Goal: Task Accomplishment & Management: Manage account settings

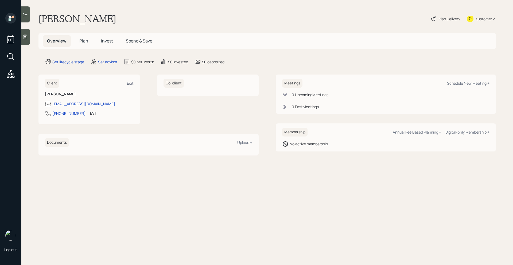
click at [30, 41] on div at bounding box center [25, 37] width 9 height 16
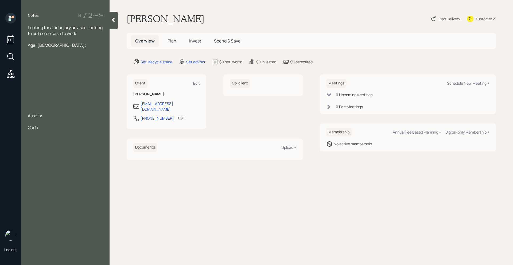
click at [81, 38] on div at bounding box center [65, 39] width 75 height 6
click at [82, 37] on div at bounding box center [65, 39] width 75 height 6
click at [82, 36] on div "Looking for a fiduciary advisor. Looking to put some cash to work." at bounding box center [65, 31] width 75 height 12
click at [49, 54] on div "Age: [DEMOGRAPHIC_DATA];" at bounding box center [65, 57] width 75 height 6
click at [45, 89] on div "D8v8" at bounding box center [65, 92] width 75 height 6
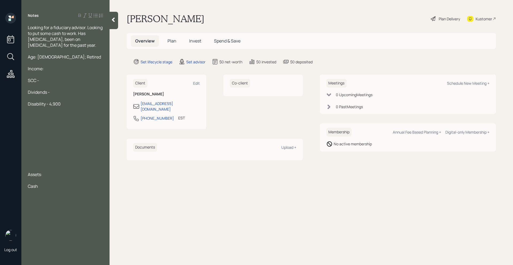
click at [54, 89] on div "Dividends -" at bounding box center [65, 92] width 75 height 6
click at [42, 113] on div at bounding box center [65, 116] width 75 height 6
click at [35, 124] on div at bounding box center [65, 127] width 75 height 6
click at [45, 136] on div at bounding box center [65, 139] width 75 height 6
click at [28, 99] on div "Looking for a fiduciary advisor. Looking to put some cash to work. Has [MEDICAL…" at bounding box center [65, 107] width 88 height 164
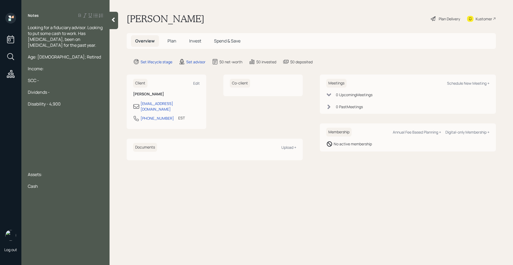
click at [28, 101] on span "Disability - 4,900" at bounding box center [44, 104] width 33 height 6
click at [24, 156] on div "Looking for a fiduciary advisor. Looking to put some cash to work. Has [MEDICAL…" at bounding box center [65, 107] width 88 height 164
click at [28, 160] on div at bounding box center [65, 163] width 75 height 6
click at [30, 124] on div at bounding box center [65, 127] width 75 height 6
click at [31, 160] on div at bounding box center [65, 163] width 75 height 6
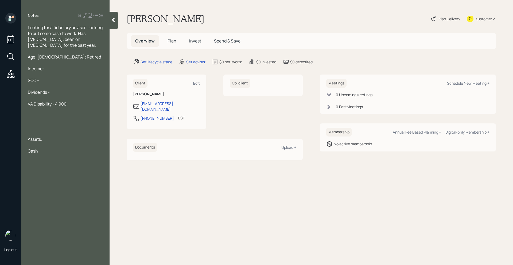
click at [31, 124] on div at bounding box center [65, 127] width 75 height 6
click at [32, 119] on div at bounding box center [65, 122] width 75 height 6
click at [47, 77] on div "SCC -" at bounding box center [65, 80] width 75 height 6
click at [48, 160] on div "Notes Looking for a fiduciary advisor. Looking to put some cash to work. Has [M…" at bounding box center [65, 136] width 88 height 246
click at [48, 160] on div "Cash" at bounding box center [65, 163] width 75 height 6
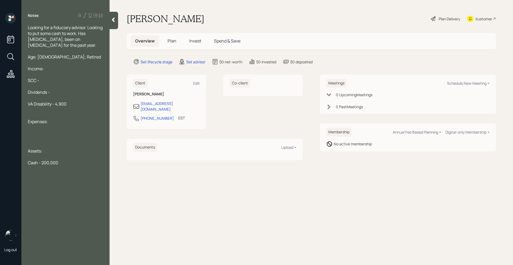
click at [32, 130] on div at bounding box center [65, 133] width 75 height 6
click at [65, 160] on div "Cash - 200,000" at bounding box center [65, 163] width 75 height 6
click at [96, 39] on div "Looking for a fiduciary advisor. Looking to put some cash to work. Has [MEDICAL…" at bounding box center [65, 36] width 75 height 23
click at [67, 160] on div "Cash - 200,000" at bounding box center [65, 163] width 75 height 6
click at [101, 41] on div "Looking for a fiduciary advisor. Looking to put some cash to work. Has [MEDICAL…" at bounding box center [65, 36] width 75 height 23
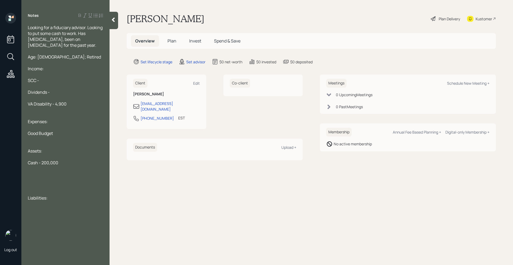
click at [28, 27] on div "Looking for a fiduciary advisor. Looking to put some cash to work. Has [MEDICAL…" at bounding box center [65, 119] width 88 height 188
click at [28, 28] on span "Looking for a fiduciary advisor. Looking to put some cash to work. Has [MEDICAL…" at bounding box center [66, 36] width 76 height 23
click at [57, 69] on div "Income:" at bounding box center [65, 69] width 75 height 6
click at [52, 81] on div "SCC -" at bounding box center [65, 80] width 75 height 6
click at [57, 92] on div "Dividends -" at bounding box center [65, 92] width 75 height 6
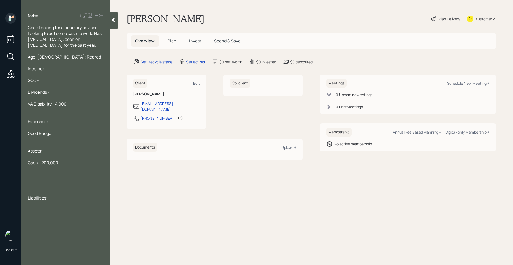
click at [72, 104] on div "VA Disability - 4,900" at bounding box center [65, 104] width 75 height 6
click at [66, 112] on div at bounding box center [65, 110] width 75 height 6
click at [63, 126] on div at bounding box center [65, 127] width 75 height 6
click at [63, 142] on div at bounding box center [65, 145] width 75 height 6
click at [66, 165] on div "Cash - 200,000" at bounding box center [65, 163] width 75 height 6
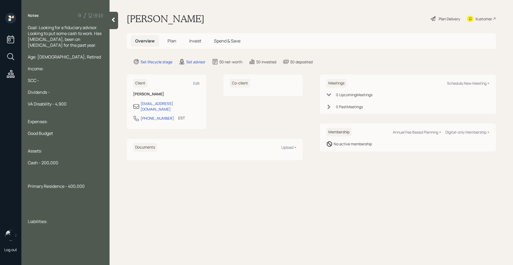
click at [28, 187] on span "Primary Residence - 400,000" at bounding box center [56, 186] width 57 height 6
click at [85, 174] on div "Primary Residence - 400,000" at bounding box center [65, 174] width 75 height 6
click at [81, 168] on div at bounding box center [65, 169] width 75 height 6
click at [77, 163] on div "Cash - 200,000" at bounding box center [65, 163] width 75 height 6
click at [93, 174] on div "Primary Residence - 400,000" at bounding box center [65, 174] width 75 height 6
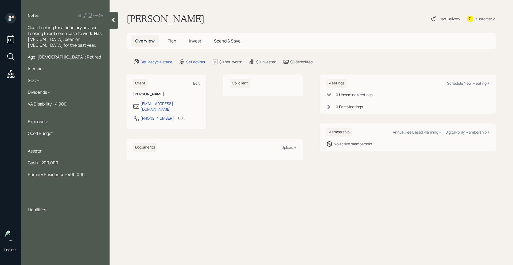
click at [38, 162] on span "Cash - 200,000" at bounding box center [43, 163] width 30 height 6
click at [50, 162] on span "Cash - 200,000" at bounding box center [43, 163] width 30 height 6
click at [38, 163] on span "Cash - 225,000" at bounding box center [43, 163] width 30 height 6
click at [70, 161] on div "Annuity - 225,000" at bounding box center [65, 163] width 75 height 6
click at [63, 148] on div "Assets:" at bounding box center [65, 151] width 75 height 6
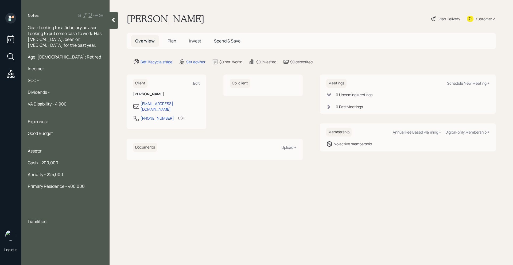
click at [68, 174] on div "Annuity - 225,000" at bounding box center [65, 174] width 75 height 6
click at [80, 183] on span "Primary Residence - 400,000" at bounding box center [56, 186] width 57 height 6
click at [75, 178] on div at bounding box center [65, 180] width 75 height 6
click at [85, 185] on div "Primary Residence - 400,000" at bounding box center [65, 186] width 75 height 6
click at [40, 222] on div at bounding box center [65, 221] width 75 height 6
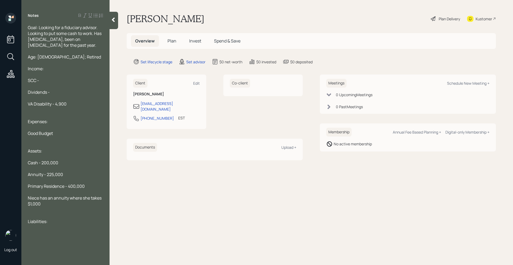
click at [60, 209] on div at bounding box center [65, 210] width 75 height 6
click at [55, 223] on div "Liabilities:" at bounding box center [65, 221] width 75 height 6
click at [45, 52] on div at bounding box center [65, 51] width 75 height 6
click at [49, 47] on div "Goal: Looking for a fiduciary advisor. Looking to put some cash to work. Has [M…" at bounding box center [65, 36] width 75 height 23
click at [55, 221] on div "Liabilities:" at bounding box center [65, 221] width 75 height 6
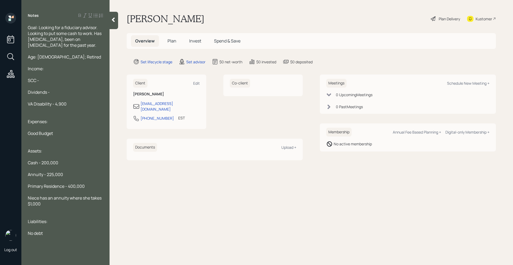
click at [61, 49] on div at bounding box center [65, 51] width 75 height 6
click at [57, 46] on div "Goal: Looking for a fiduciary advisor. Looking to put some cash to work. Has [M…" at bounding box center [65, 36] width 75 height 23
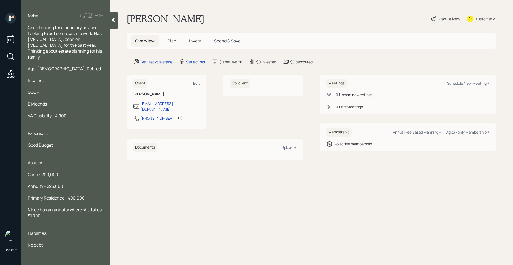
click at [116, 16] on div at bounding box center [113, 20] width 9 height 17
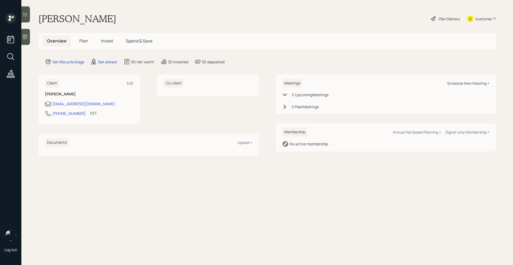
click at [458, 81] on div "Schedule New Meeting +" at bounding box center [468, 83] width 42 height 5
select select "round-[PERSON_NAME]"
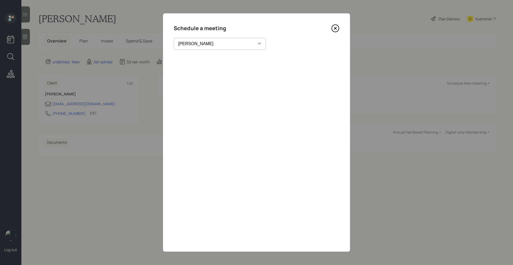
click at [336, 27] on icon at bounding box center [335, 28] width 8 height 8
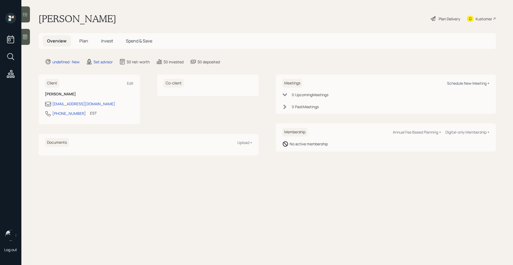
click at [459, 85] on div "Schedule New Meeting +" at bounding box center [468, 83] width 42 height 5
select select "round-[PERSON_NAME]"
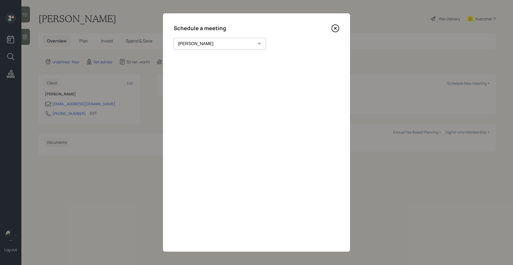
click at [337, 28] on icon at bounding box center [335, 28] width 8 height 8
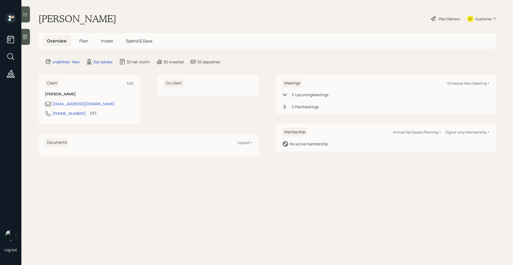
click at [486, 22] on div "Kustomer" at bounding box center [481, 19] width 29 height 12
click at [26, 42] on div at bounding box center [25, 37] width 9 height 16
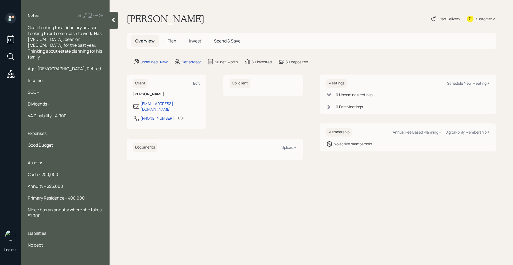
click at [61, 66] on div "Age: [DEMOGRAPHIC_DATA]; Retired" at bounding box center [65, 69] width 75 height 6
click at [51, 89] on div "SCC -" at bounding box center [65, 92] width 75 height 6
click at [53, 101] on div "Dividends -" at bounding box center [65, 104] width 75 height 6
click at [65, 60] on div at bounding box center [65, 63] width 75 height 6
click at [61, 44] on span "Goal: Looking for a fiduciary advisor. Looking to put some cash to work. Has [M…" at bounding box center [65, 42] width 75 height 35
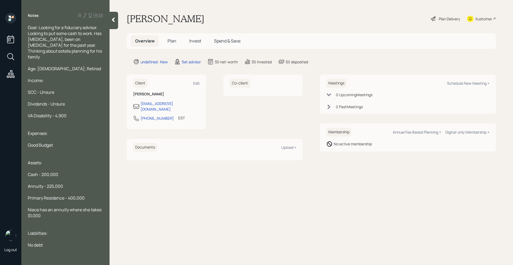
click at [95, 34] on span "Goal: Looking for a fiduciary advisor. Looking to put some cash to work. Has [M…" at bounding box center [65, 42] width 75 height 35
click at [29, 32] on span "Goal: Looking for a fiduciary advisor. Looking to put some cash to work. Has [M…" at bounding box center [65, 42] width 75 height 35
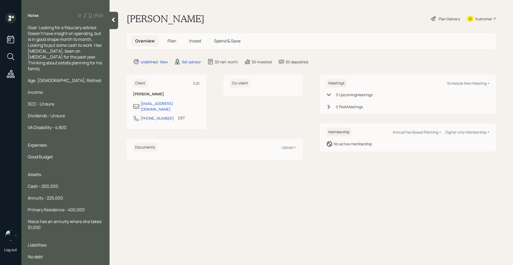
click at [63, 65] on div "Goal: Looking for a fiduciary advisor. Doesn't have insight on spending, but is…" at bounding box center [65, 48] width 75 height 47
click at [59, 224] on div "Niece has an annuity where she takes $1,000" at bounding box center [65, 224] width 75 height 12
click at [96, 207] on div "Primary Residence - 400,000" at bounding box center [65, 210] width 75 height 6
click at [62, 220] on div "Niece has an annuity where she takes $1,000" at bounding box center [65, 224] width 75 height 12
click at [68, 195] on div "Annuity - 225,000" at bounding box center [65, 198] width 75 height 6
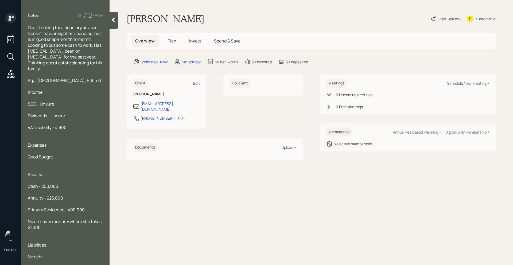
click at [66, 183] on div "Cash - 200,000" at bounding box center [65, 186] width 75 height 6
click at [108, 15] on div "Notes" at bounding box center [65, 15] width 88 height 5
click at [113, 21] on icon at bounding box center [113, 20] width 3 height 5
